Goal: Task Accomplishment & Management: Manage account settings

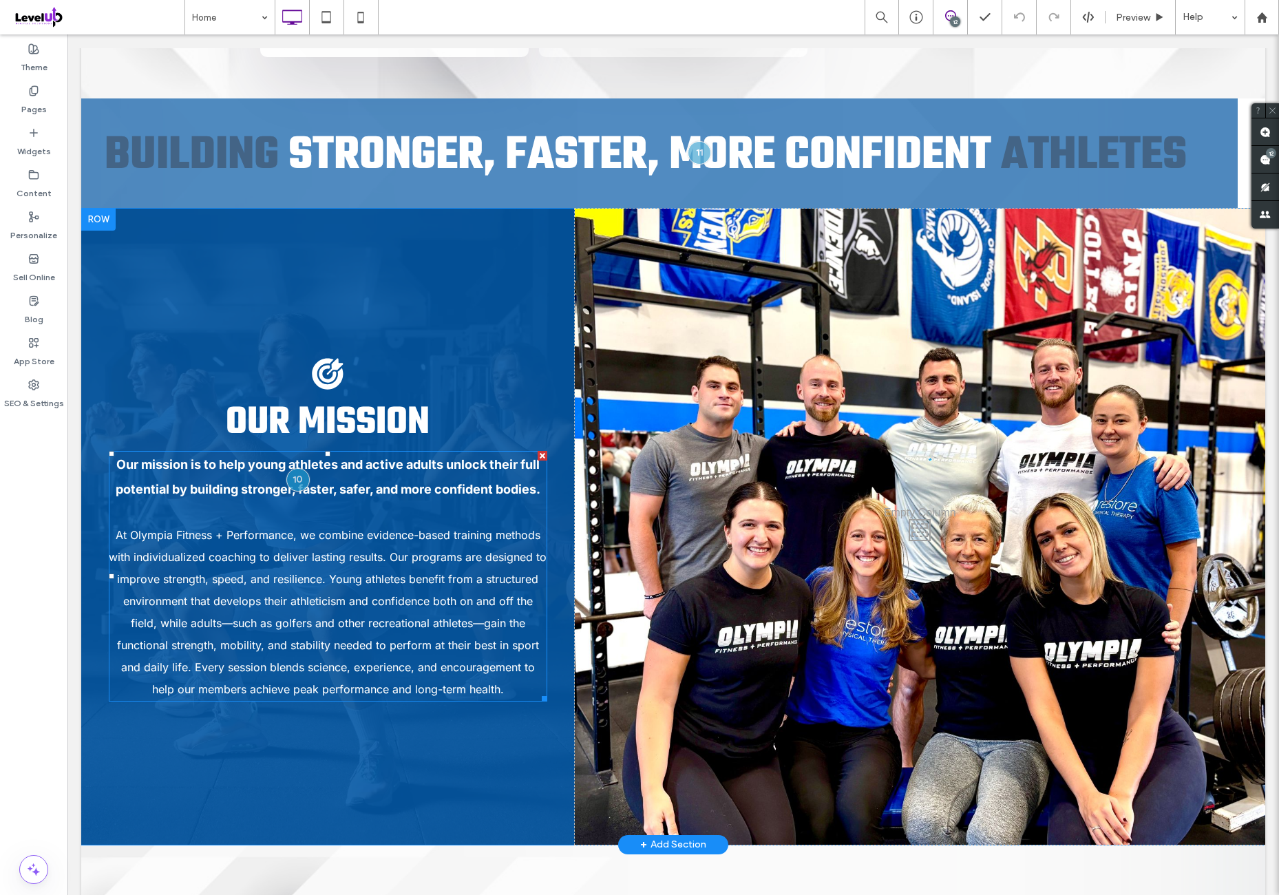
scroll to position [1491, 0]
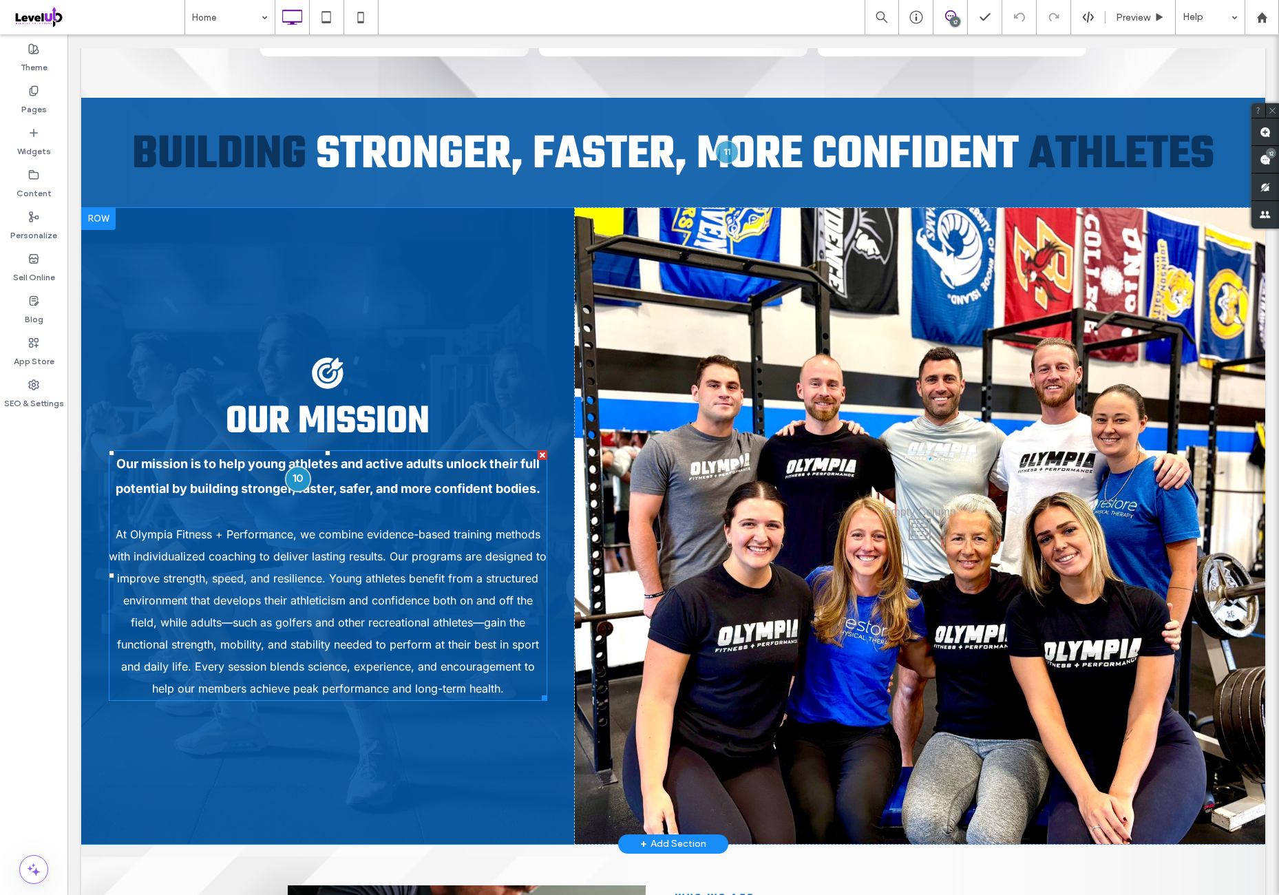
click at [294, 467] on div at bounding box center [297, 479] width 25 height 25
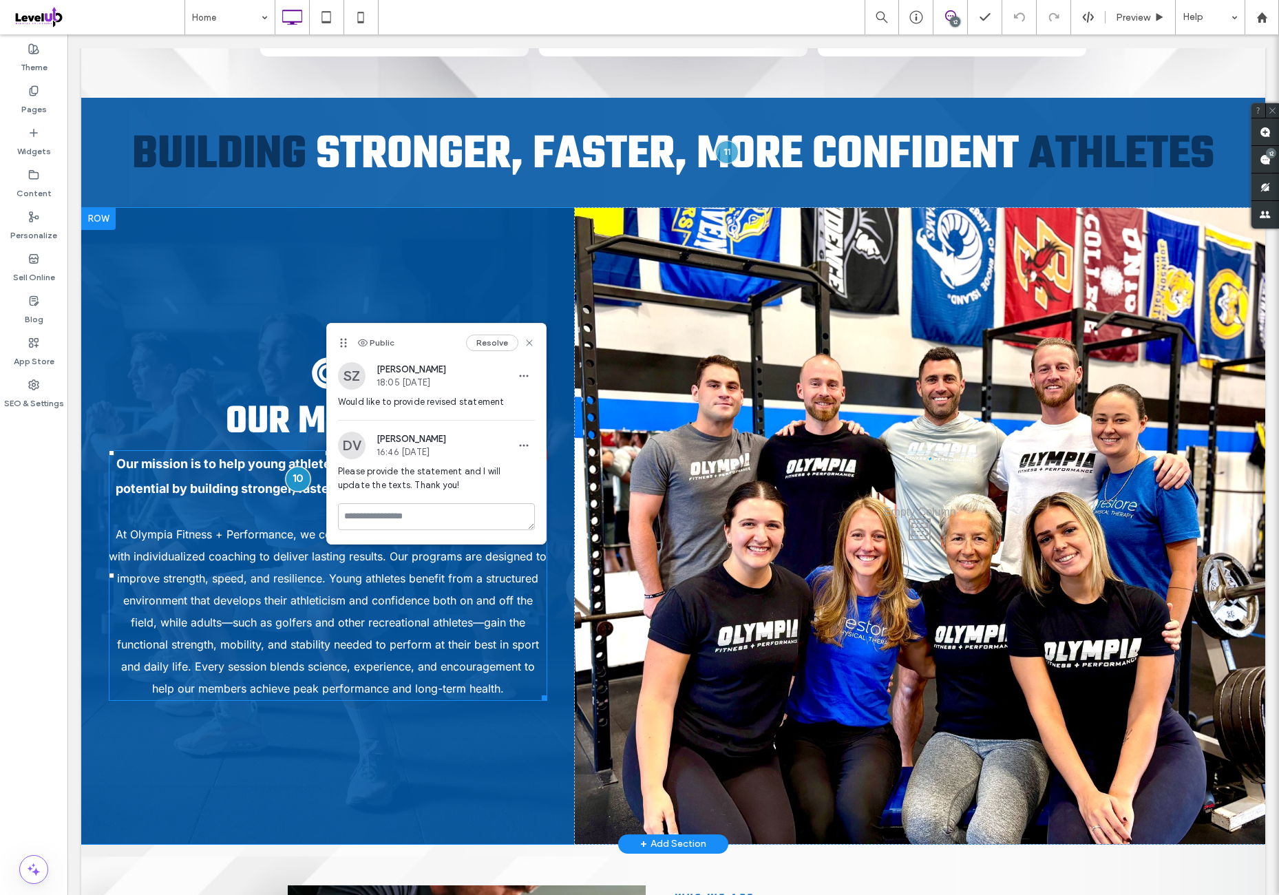
click at [293, 467] on div at bounding box center [297, 479] width 25 height 25
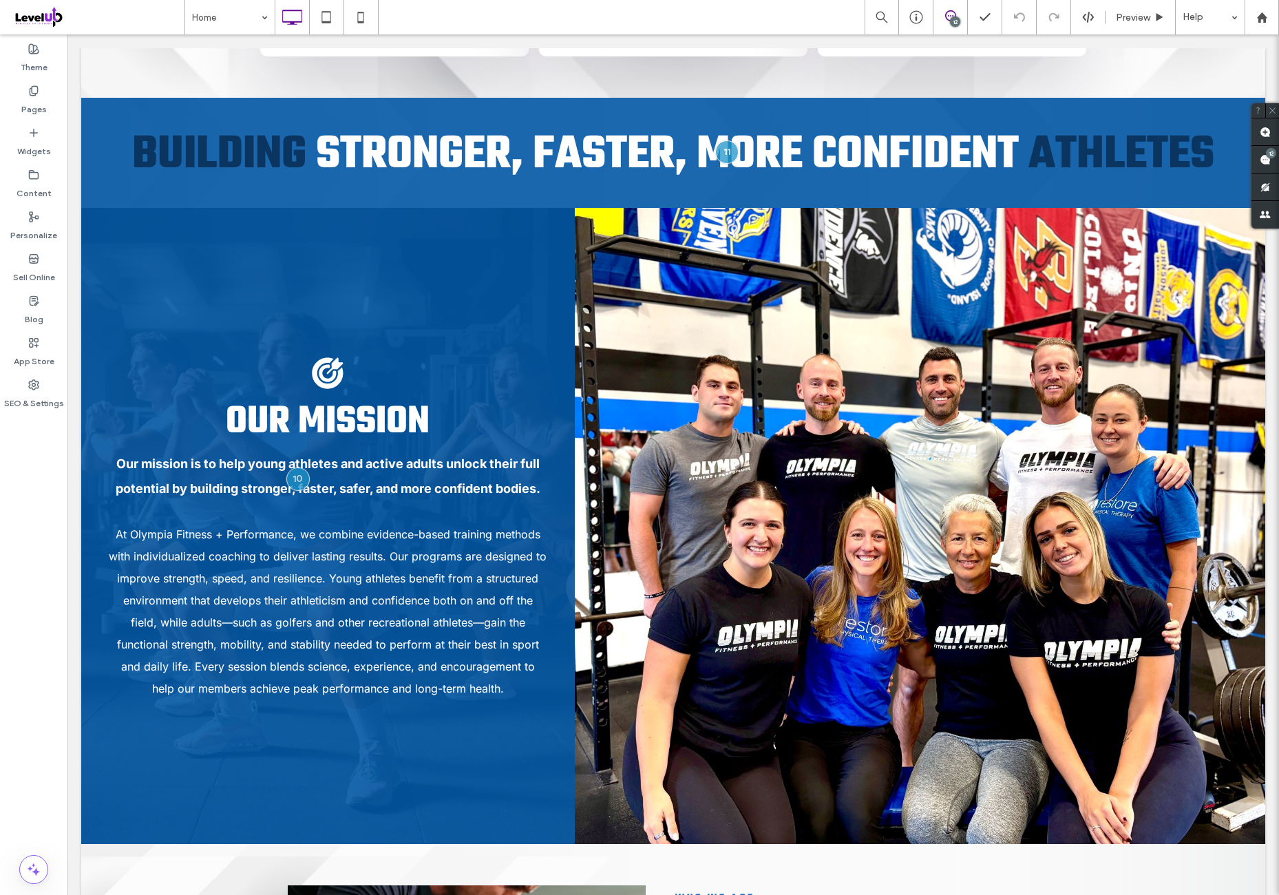
click at [41, 582] on div "Theme Pages Widgets Content Personalize Sell Online Blog App Store SEO & Settin…" at bounding box center [33, 464] width 67 height 860
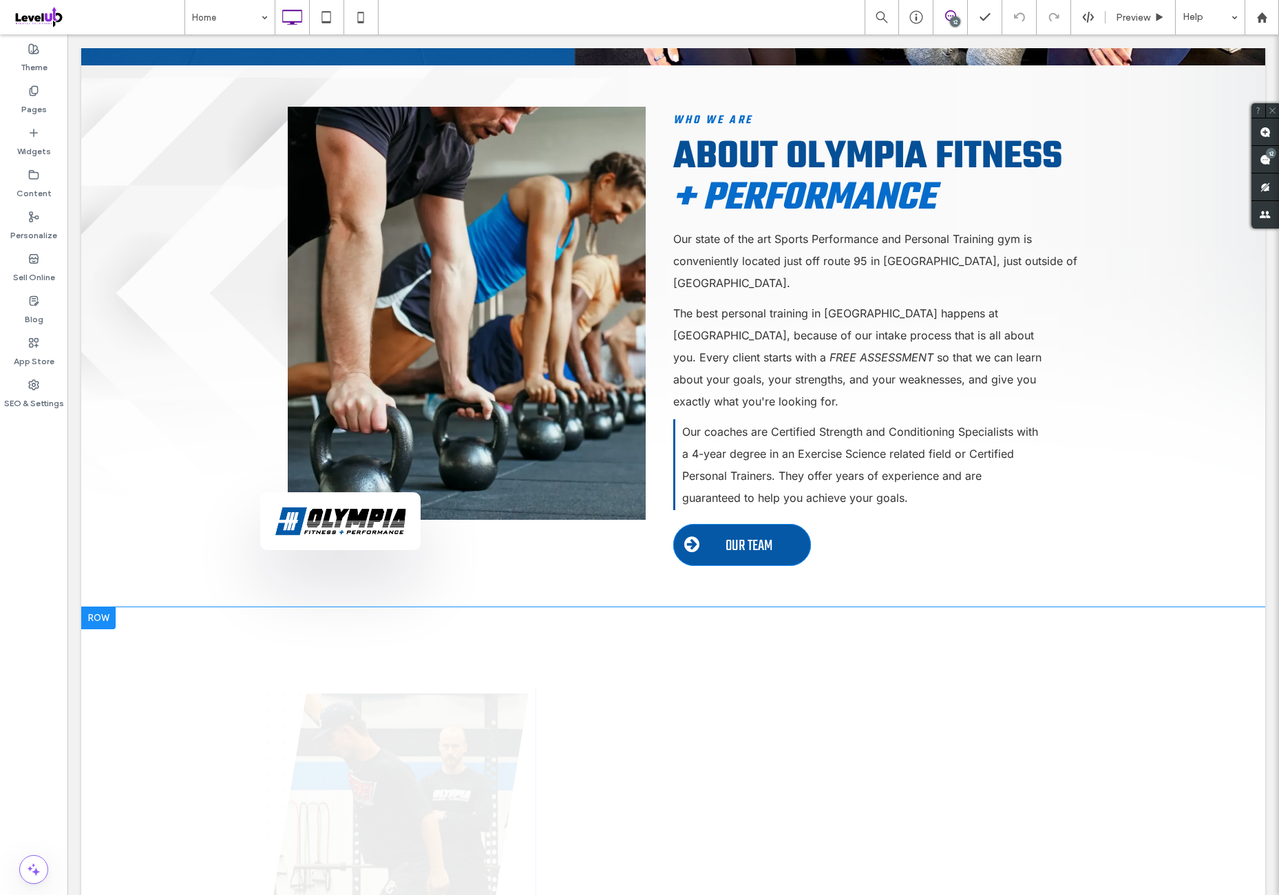
scroll to position [2294, 0]
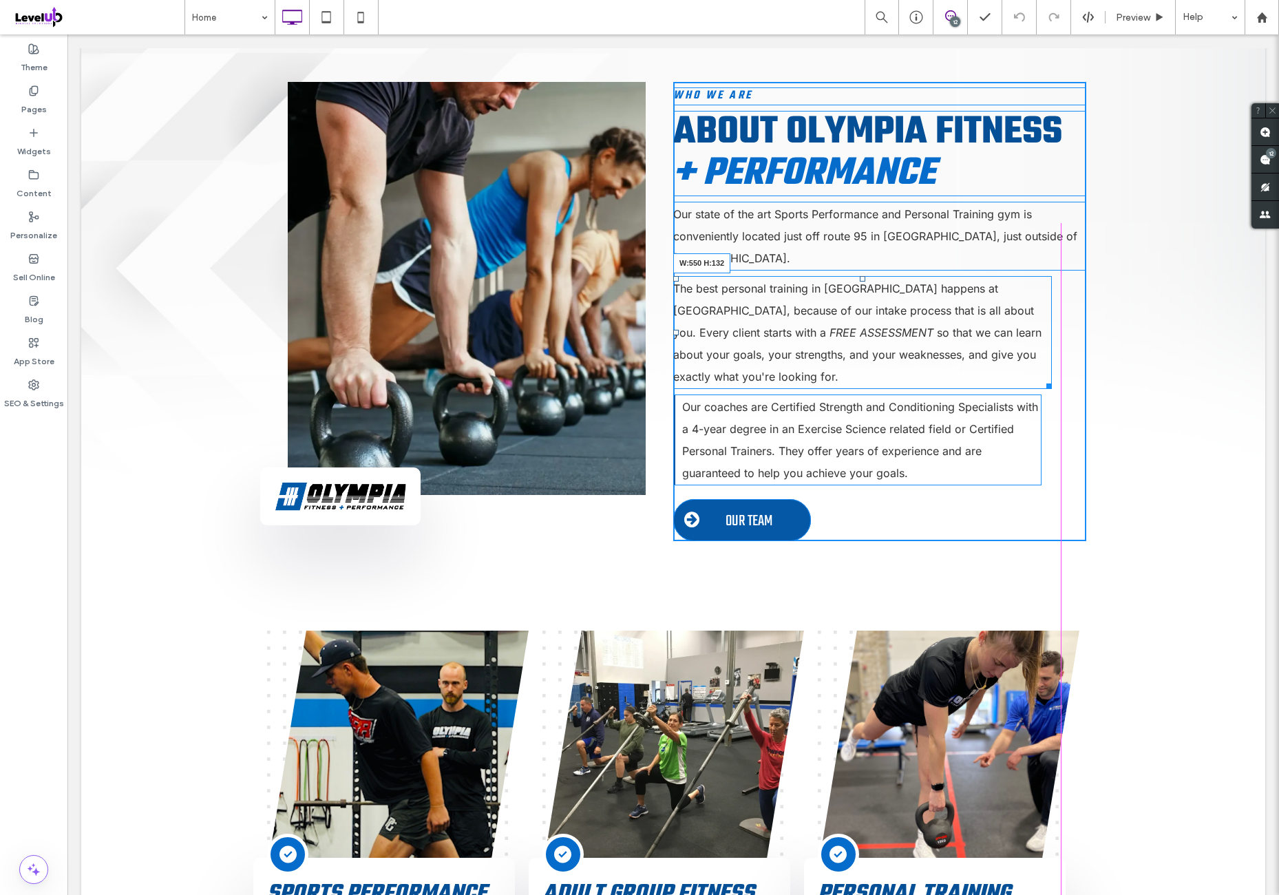
drag, startPoint x: 1044, startPoint y: 290, endPoint x: 1042, endPoint y: 280, distance: 9.9
click at [1042, 280] on div "The best personal training in RI happens at Olympia Fitness, because of our int…" at bounding box center [862, 332] width 379 height 113
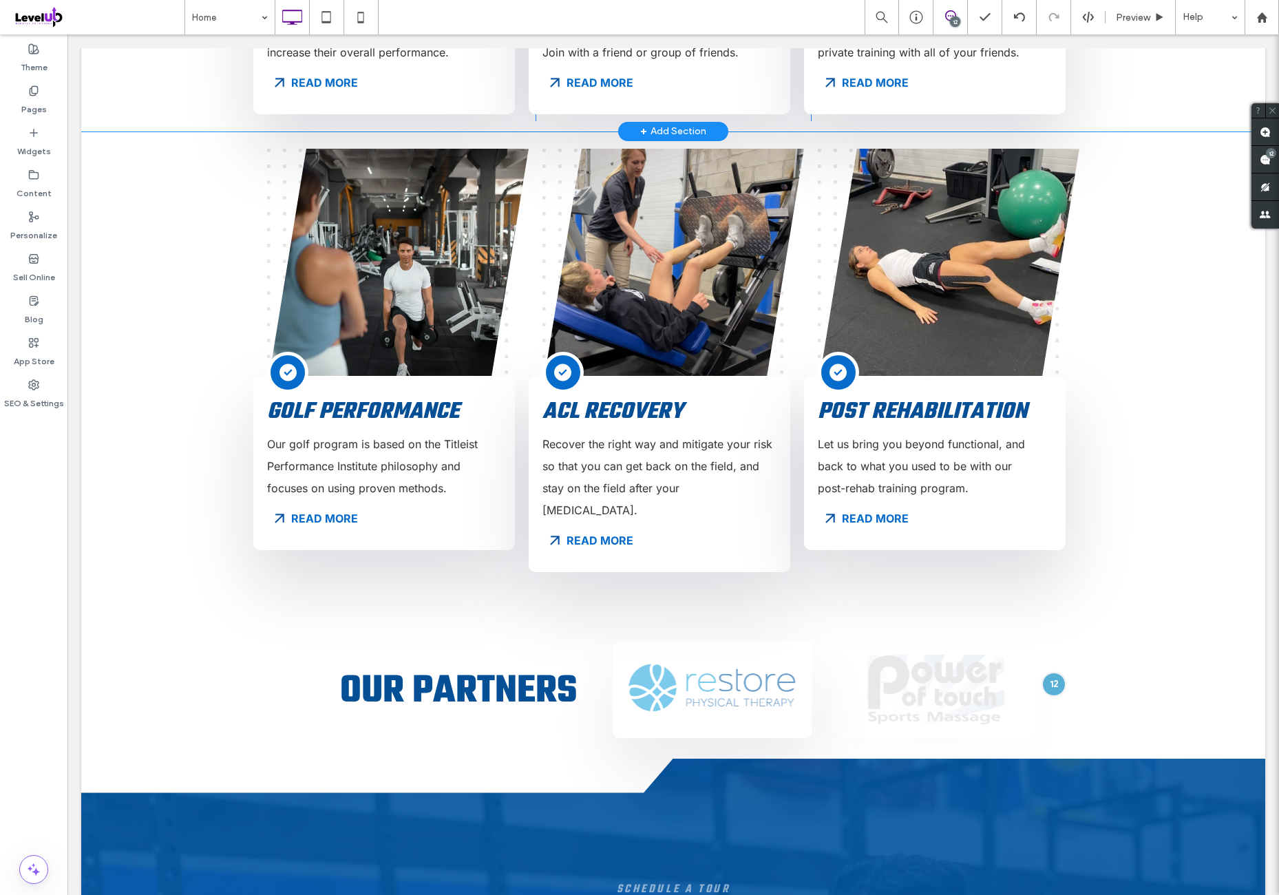
scroll to position [3556, 0]
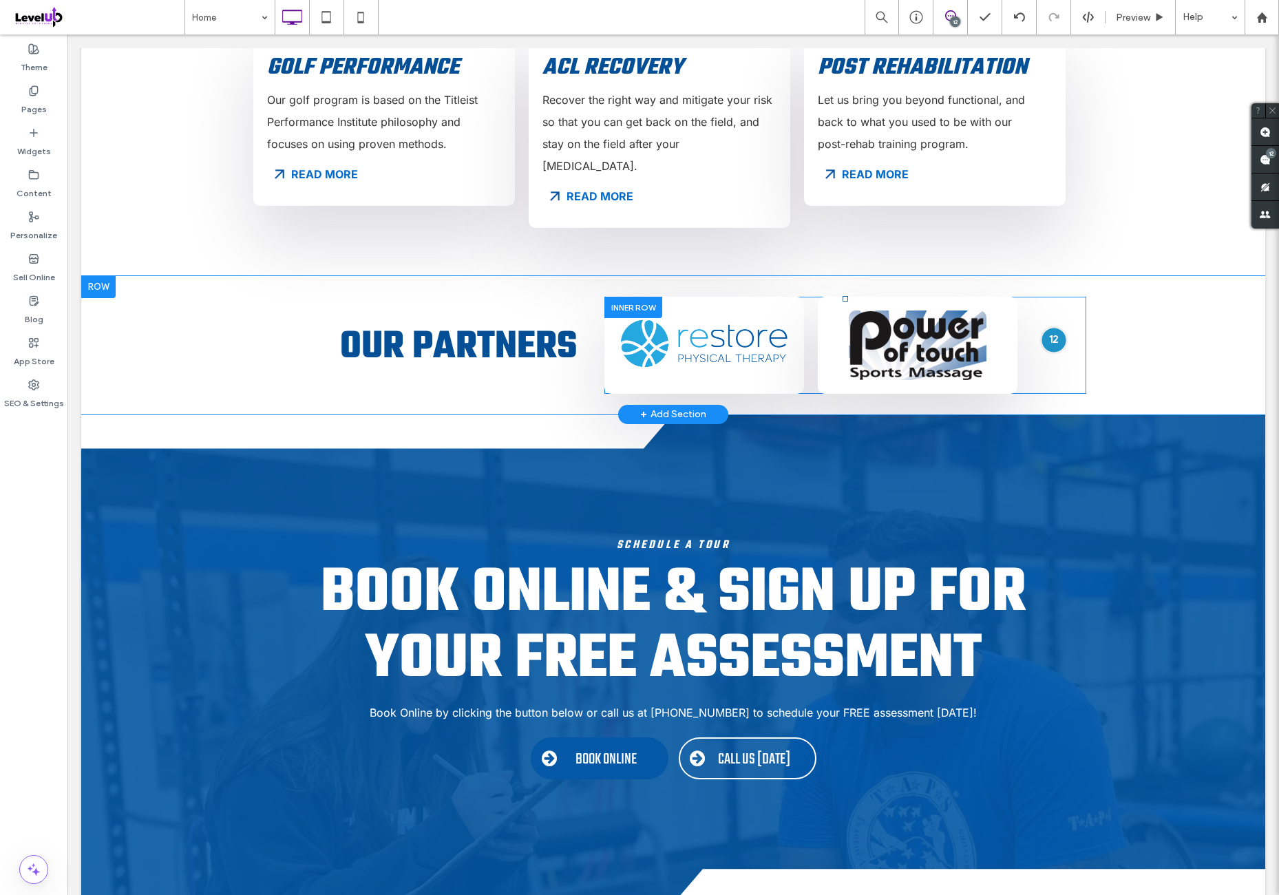
click at [1046, 327] on div at bounding box center [1053, 339] width 25 height 25
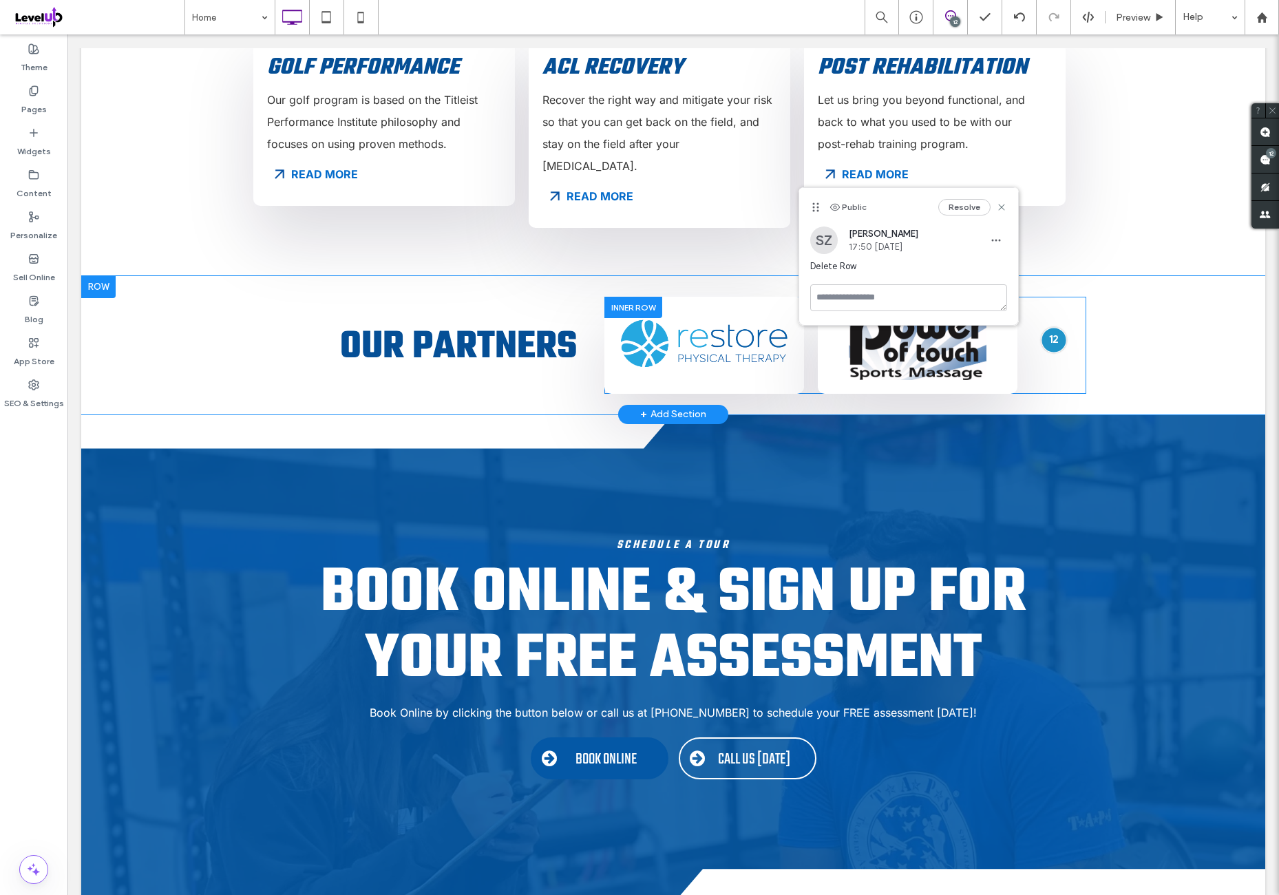
click at [1046, 327] on div at bounding box center [1053, 339] width 25 height 25
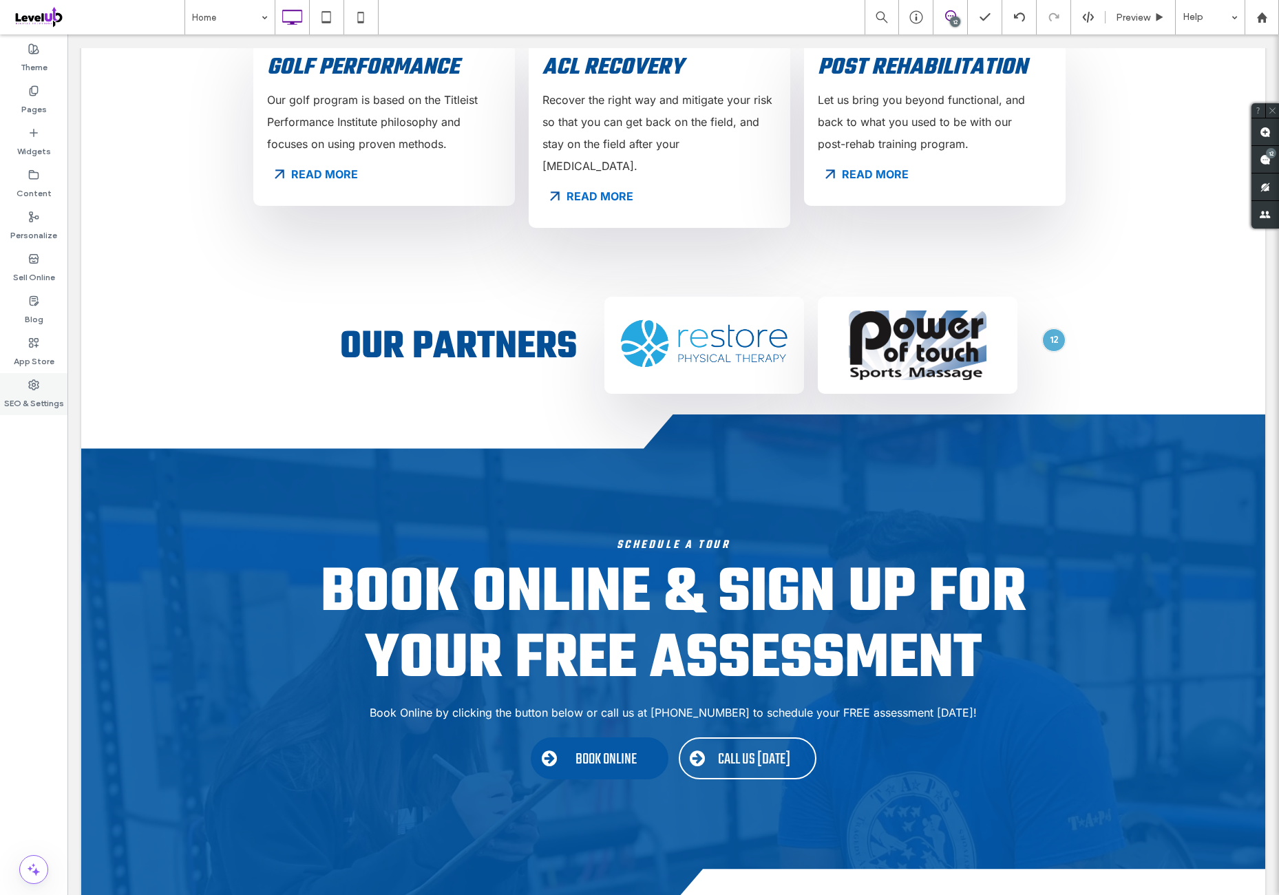
click at [16, 408] on label "SEO & Settings" at bounding box center [34, 399] width 60 height 19
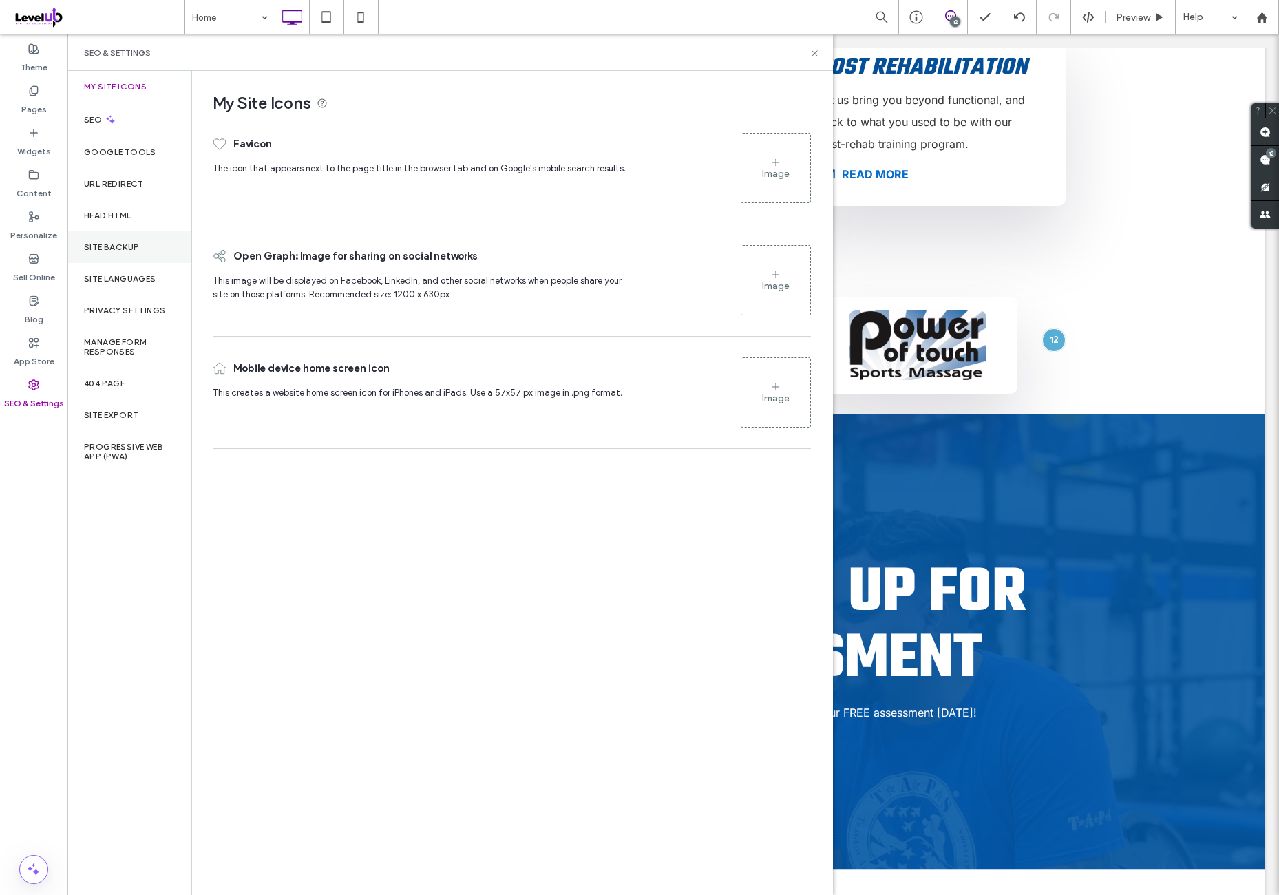
drag, startPoint x: 158, startPoint y: 252, endPoint x: 172, endPoint y: 260, distance: 15.7
click at [157, 253] on div "Site Backup" at bounding box center [129, 247] width 124 height 32
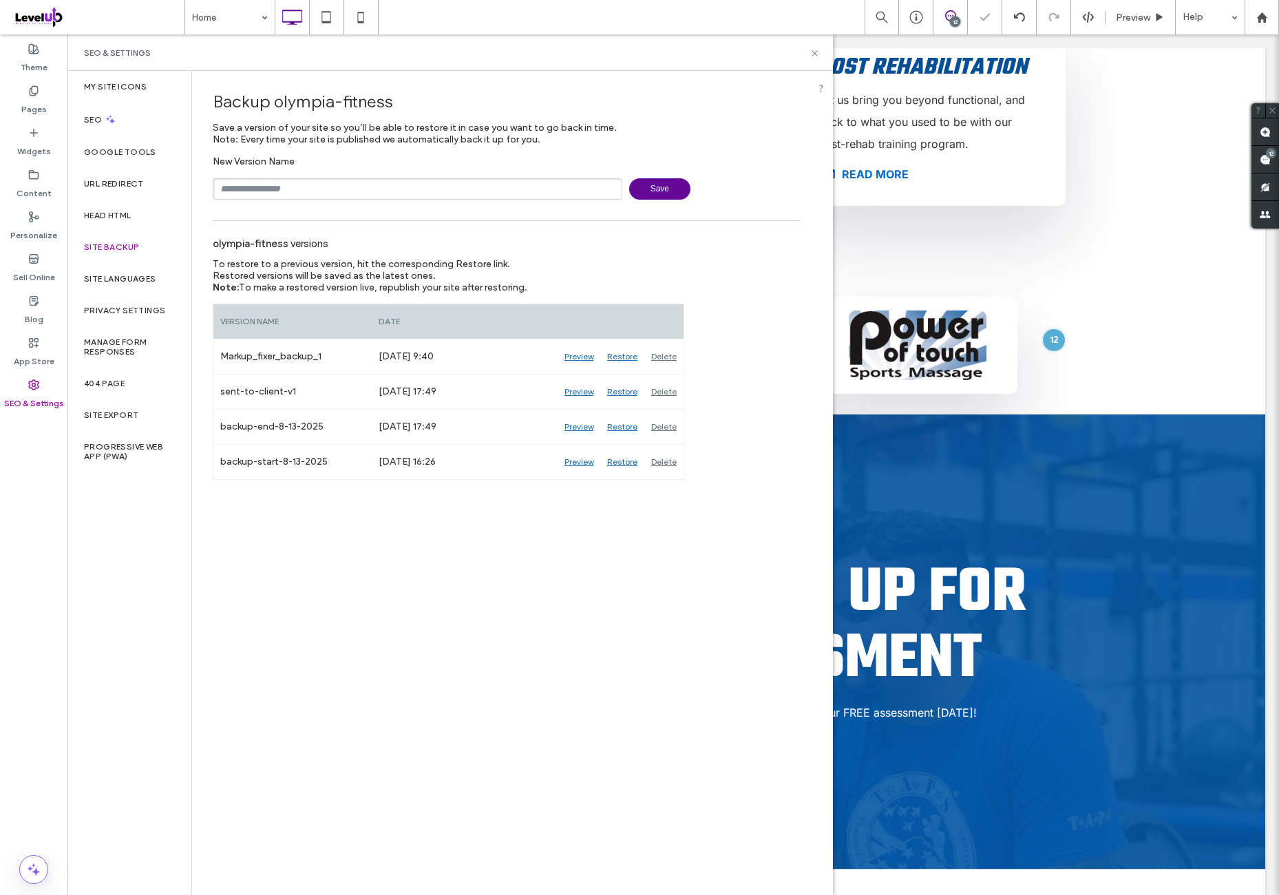
click at [346, 188] on input "text" at bounding box center [418, 188] width 410 height 21
type input "******"
drag, startPoint x: 1260, startPoint y: 11, endPoint x: 1251, endPoint y: 13, distance: 9.2
click at [1254, 12] on icon at bounding box center [1262, 18] width 12 height 12
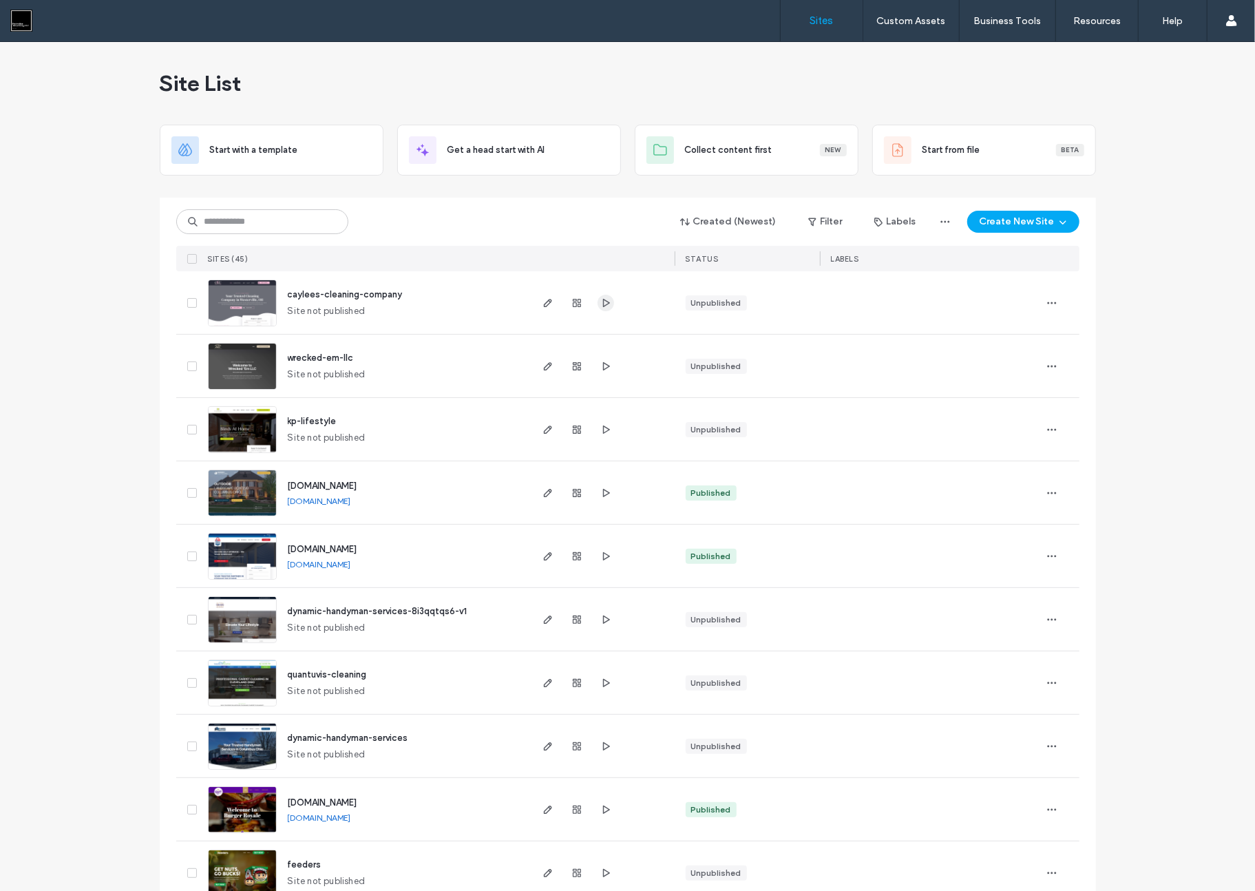
click at [606, 302] on span "button" at bounding box center [605, 303] width 17 height 17
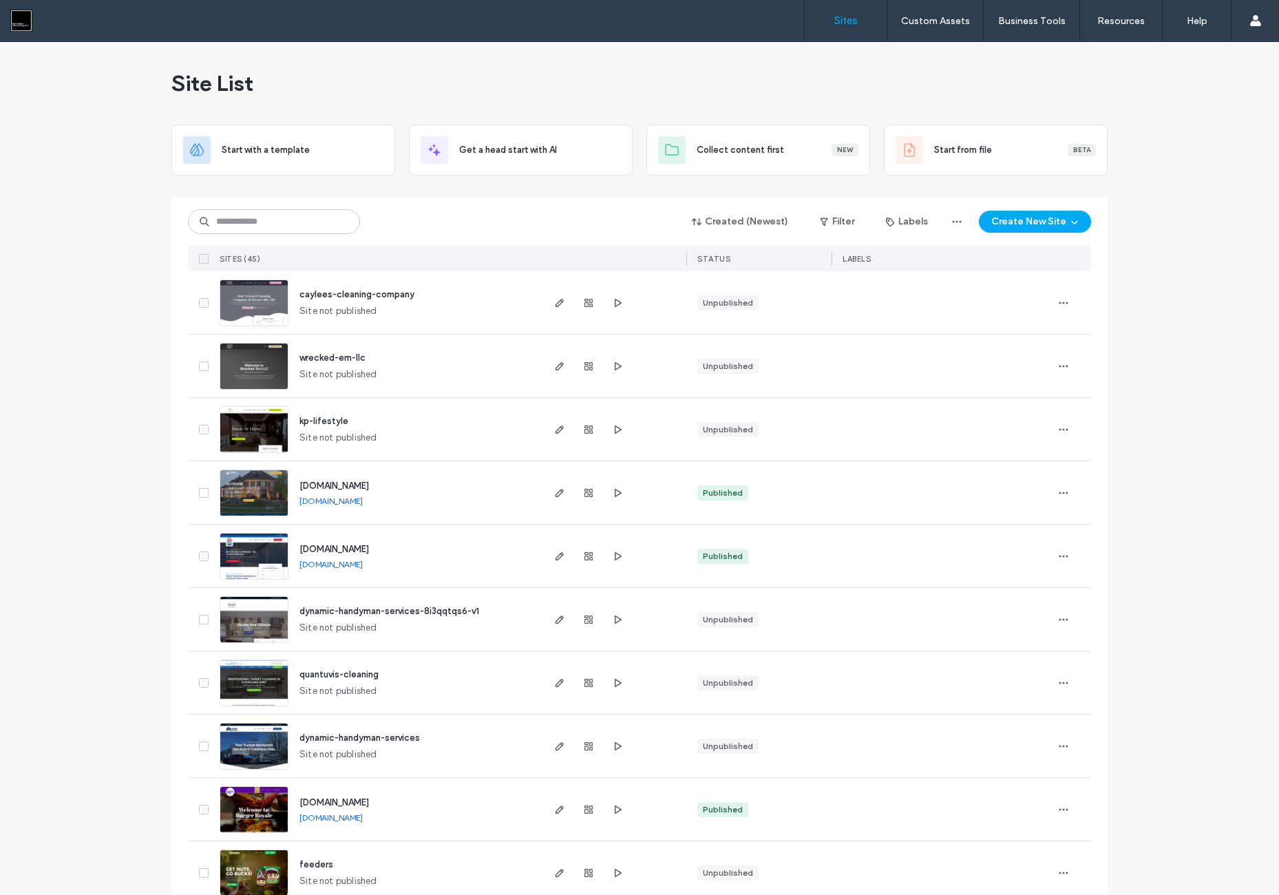
click at [418, 10] on div "Sites Custom Assets Custom Templates Custom Sections Business Tools Zapier Get …" at bounding box center [639, 21] width 1279 height 42
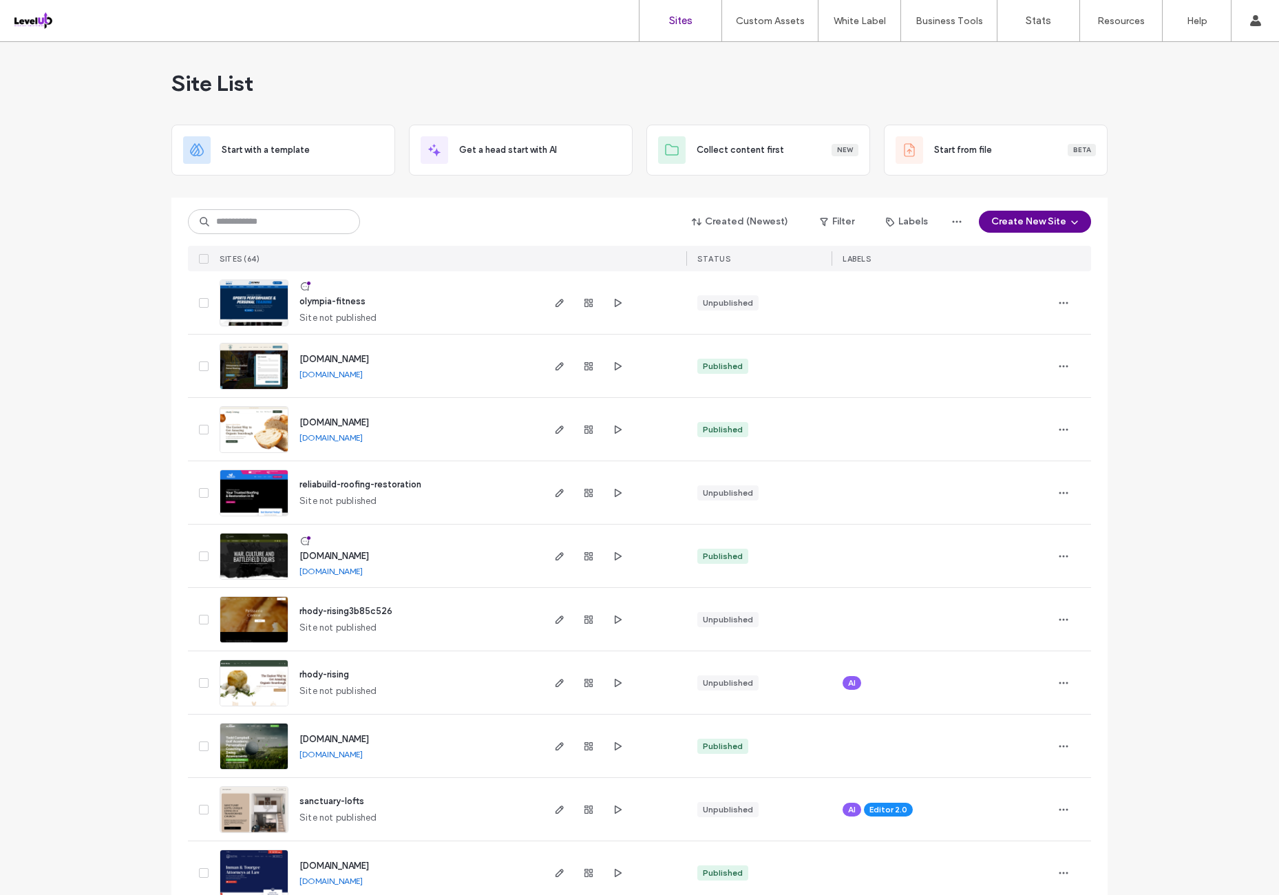
click at [615, 302] on use "button" at bounding box center [618, 302] width 7 height 8
drag, startPoint x: 328, startPoint y: 307, endPoint x: 337, endPoint y: 295, distance: 15.2
click at [328, 307] on div "olympia-fitness" at bounding box center [332, 302] width 66 height 14
click at [336, 297] on span "olympia-fitness" at bounding box center [332, 301] width 66 height 10
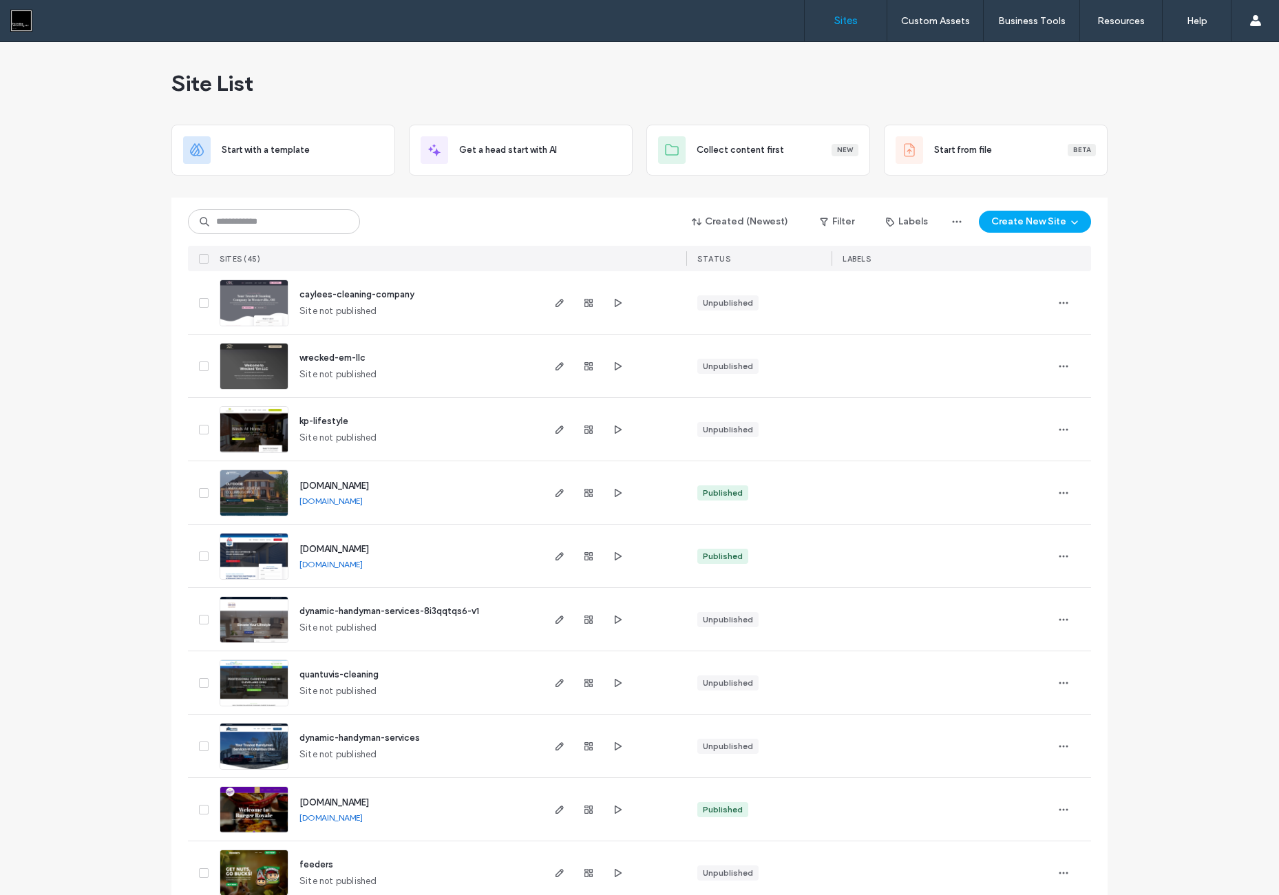
click at [609, 304] on span "button" at bounding box center [617, 303] width 17 height 17
click at [469, 65] on div "Site List" at bounding box center [639, 83] width 936 height 83
